Goal: Information Seeking & Learning: Learn about a topic

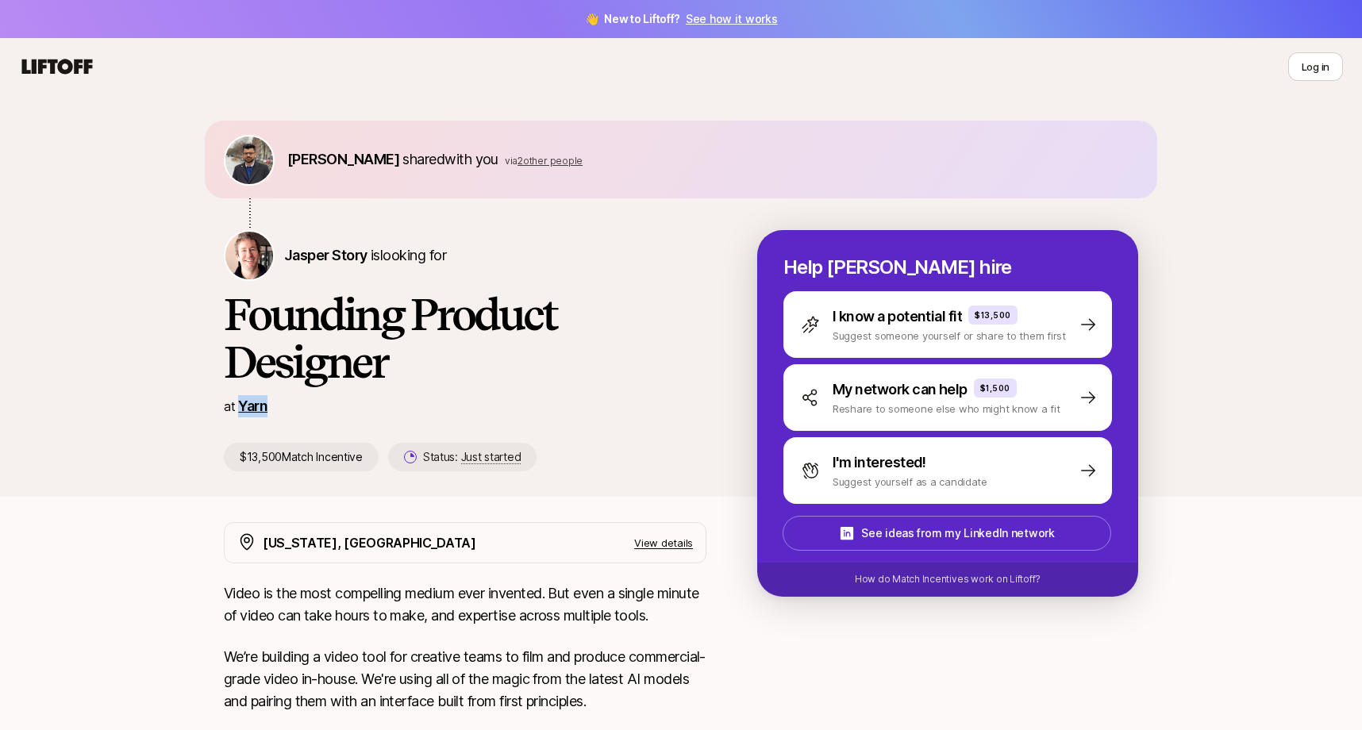
drag, startPoint x: 298, startPoint y: 407, endPoint x: 241, endPoint y: 407, distance: 56.4
click at [241, 407] on div "at [GEOGRAPHIC_DATA]" at bounding box center [465, 406] width 483 height 22
copy link "Yarn"
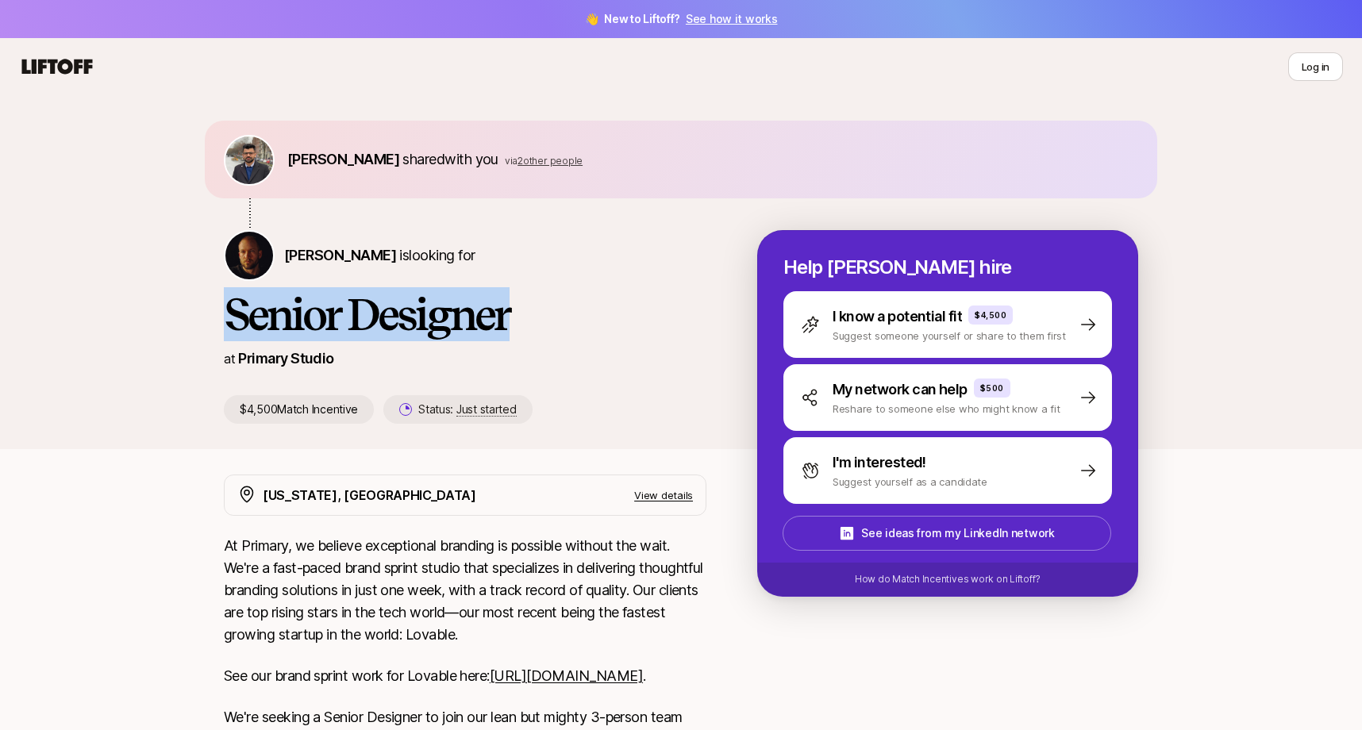
drag, startPoint x: 557, startPoint y: 332, endPoint x: 229, endPoint y: 322, distance: 328.1
click at [229, 322] on h1 "Senior Designer" at bounding box center [465, 315] width 483 height 48
copy h1 "Senior Designer"
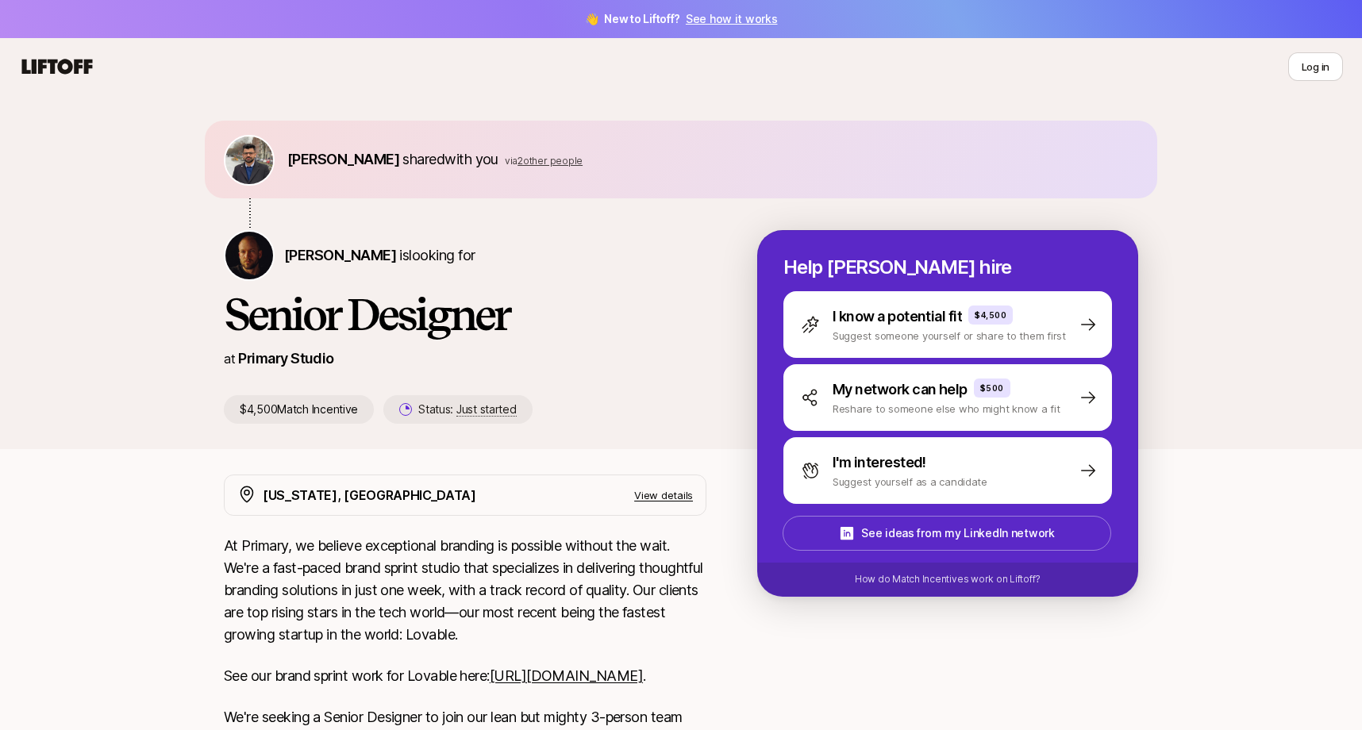
drag, startPoint x: 394, startPoint y: 375, endPoint x: 264, endPoint y: 372, distance: 129.4
click at [264, 372] on div "Nicholas Pattison is looking for Senior Designer at Primary Studio $4,500 Match…" at bounding box center [491, 327] width 534 height 194
drag, startPoint x: 349, startPoint y: 356, endPoint x: 241, endPoint y: 356, distance: 108.0
click at [241, 356] on div "at Primary Studio" at bounding box center [465, 359] width 483 height 22
copy link "Primary Studio"
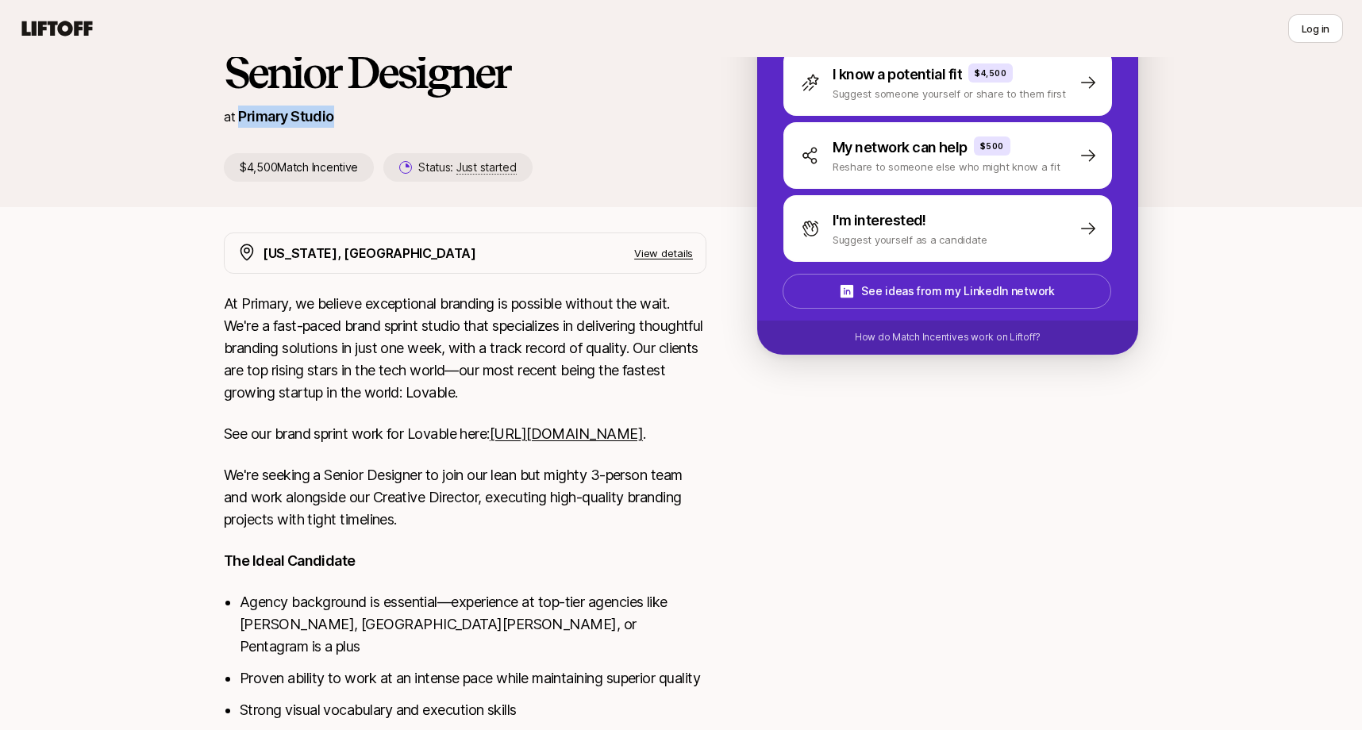
scroll to position [333, 0]
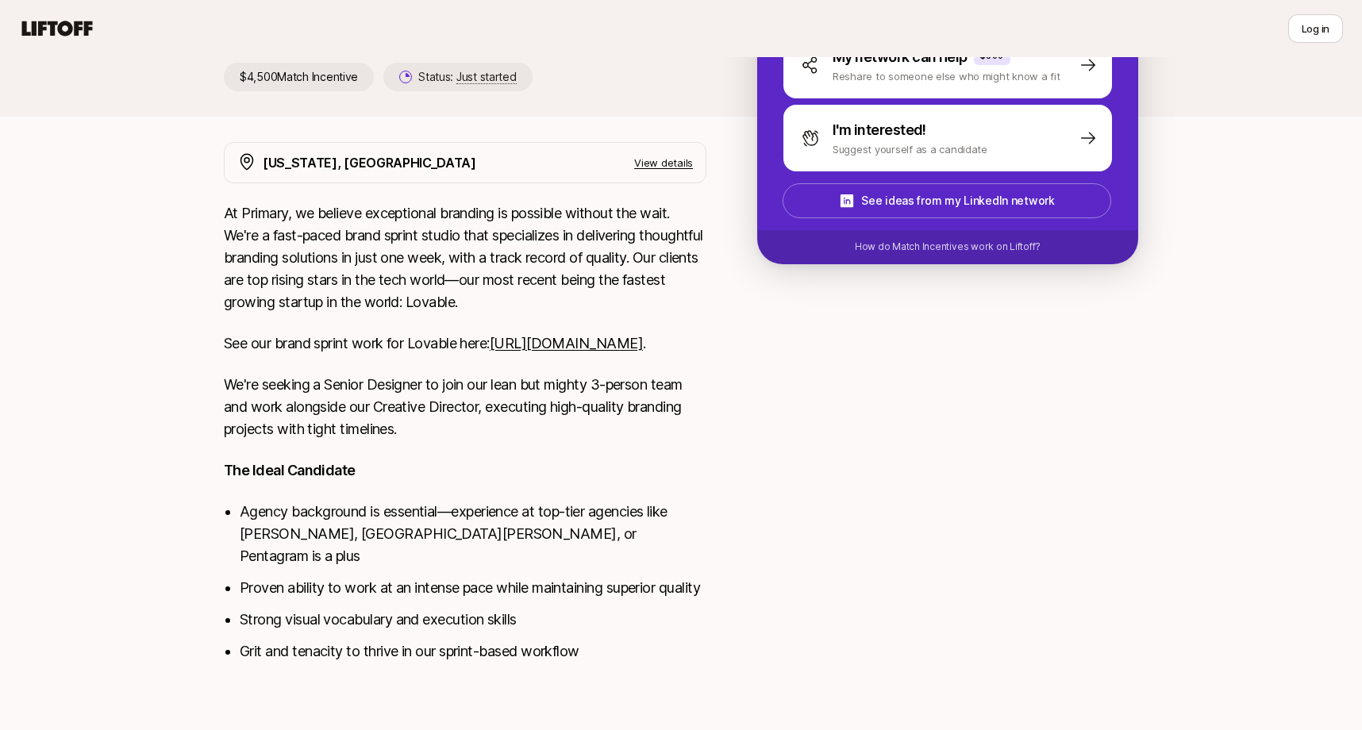
click at [490, 352] on link "https://www.primary.studio/work/lovable" at bounding box center [566, 343] width 153 height 17
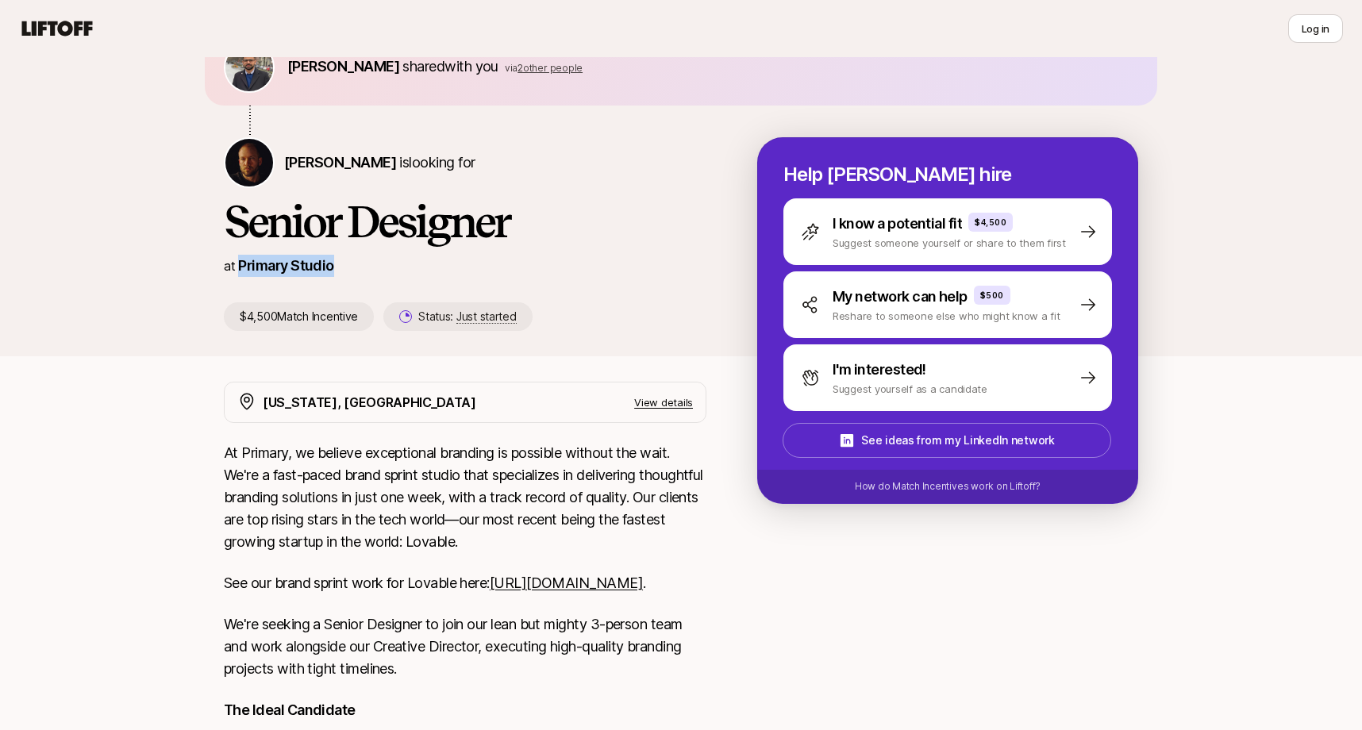
scroll to position [0, 0]
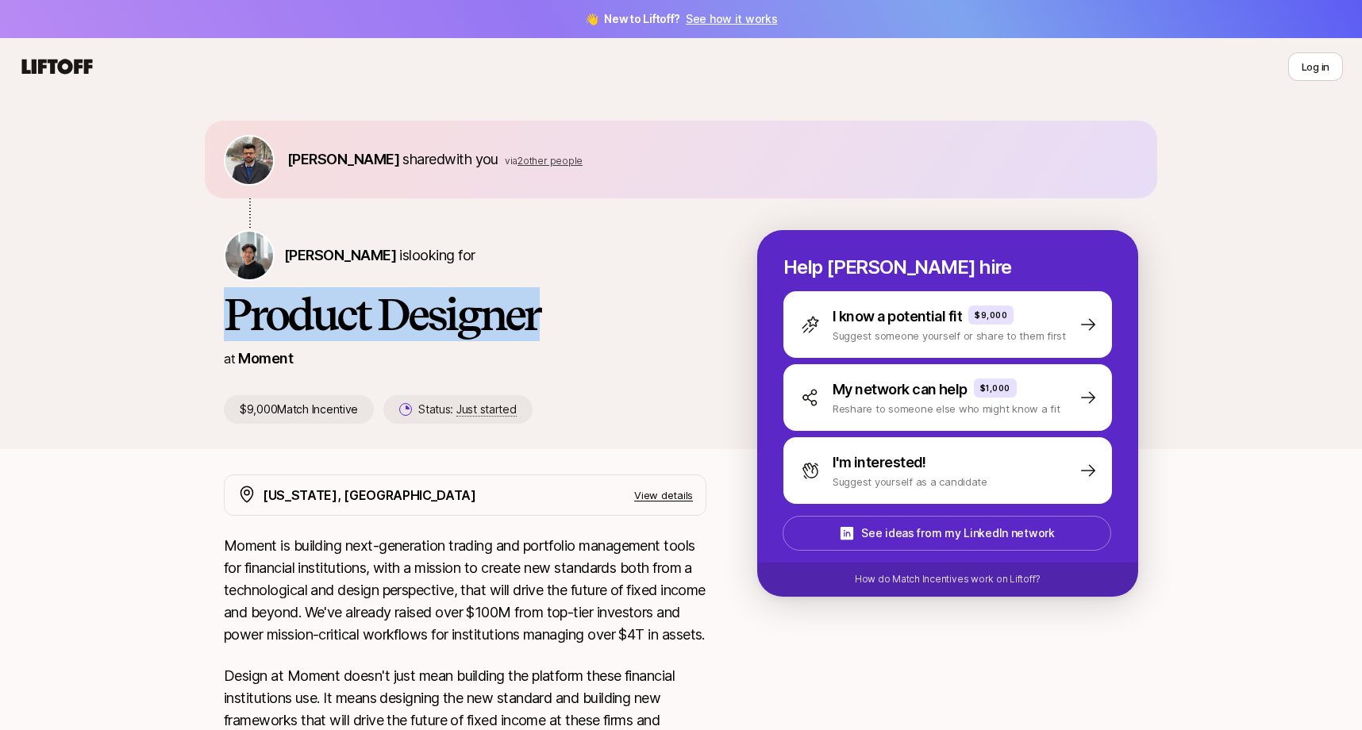
drag, startPoint x: 578, startPoint y: 328, endPoint x: 232, endPoint y: 314, distance: 346.4
click at [232, 314] on h1 "Product Designer" at bounding box center [465, 315] width 483 height 48
copy h1 "Product Designer"
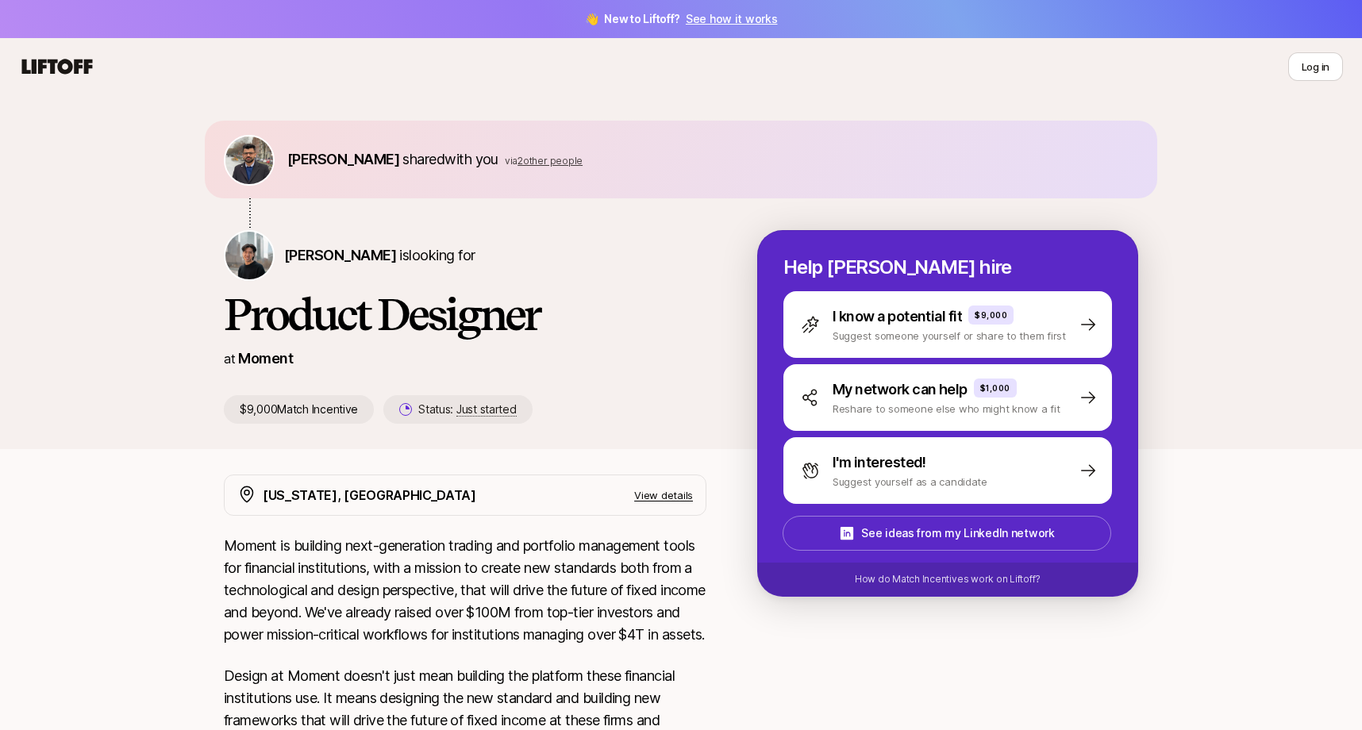
click at [655, 344] on div "Billy Tseng is looking for Product Designer at Moment $9,000 Match Incentive St…" at bounding box center [491, 327] width 534 height 194
